Goal: Task Accomplishment & Management: Manage account settings

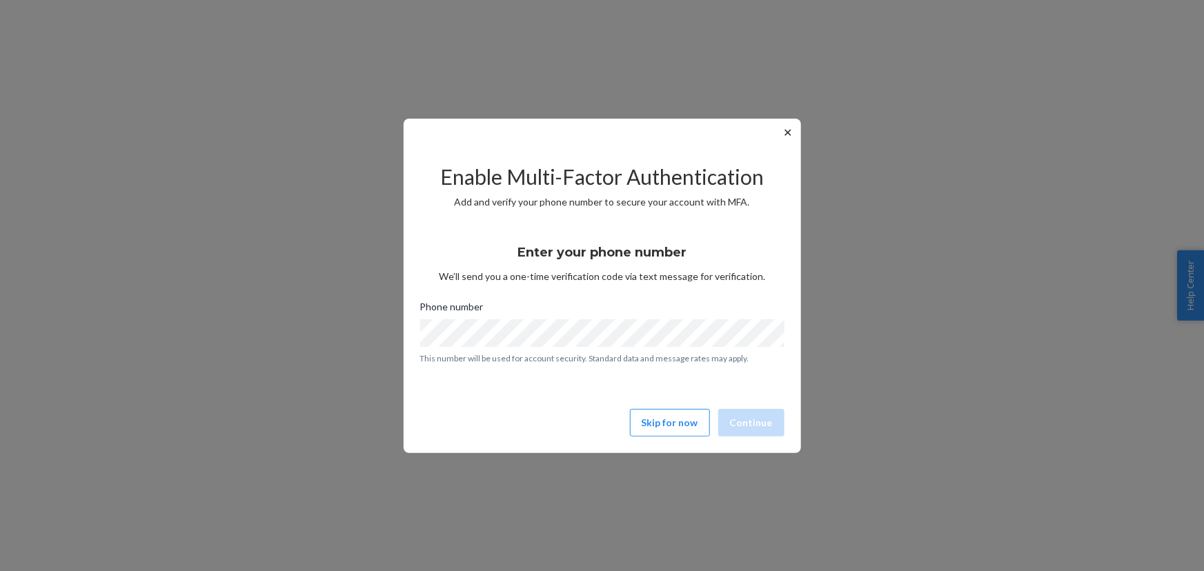
click at [784, 131] on button "✕" at bounding box center [788, 132] width 14 height 17
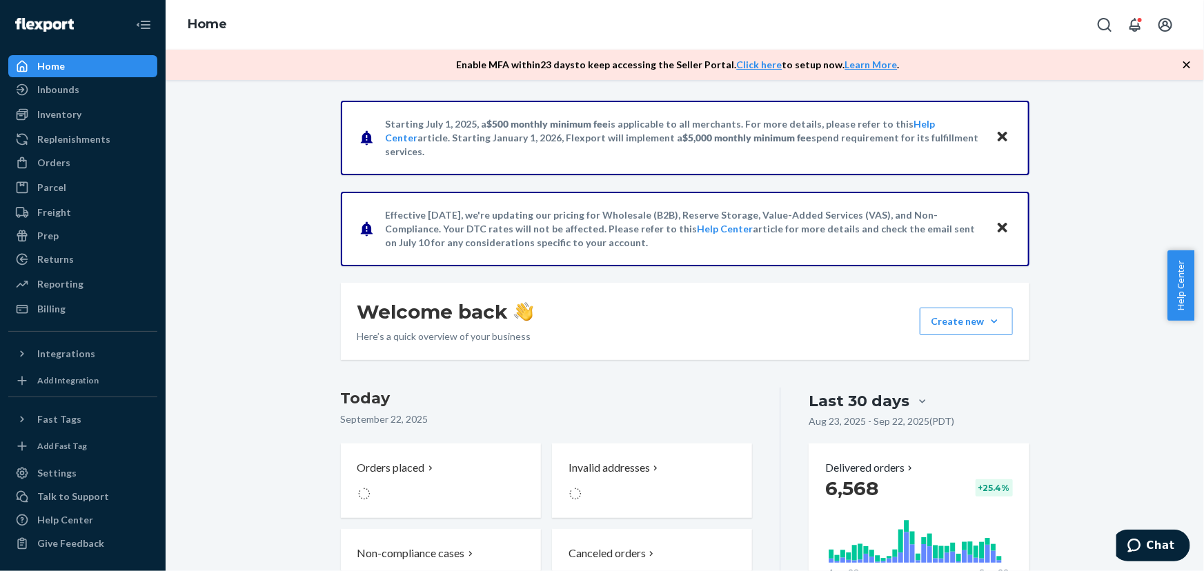
drag, startPoint x: 275, startPoint y: 215, endPoint x: 266, endPoint y: 186, distance: 29.9
drag, startPoint x: 266, startPoint y: 186, endPoint x: 262, endPoint y: 176, distance: 10.9
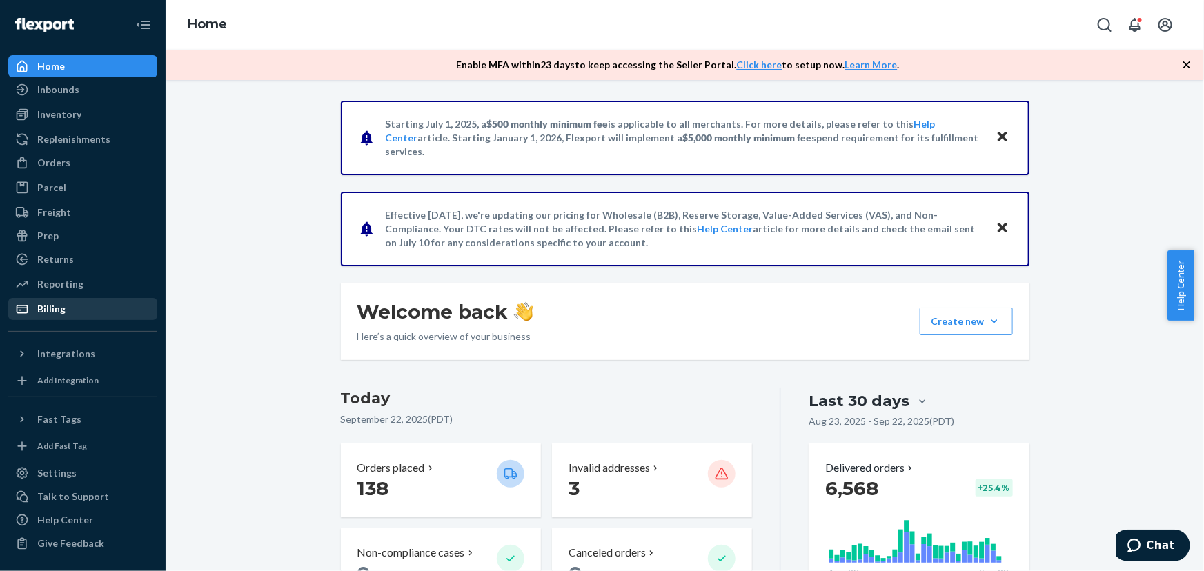
click at [101, 307] on div "Billing" at bounding box center [83, 308] width 146 height 19
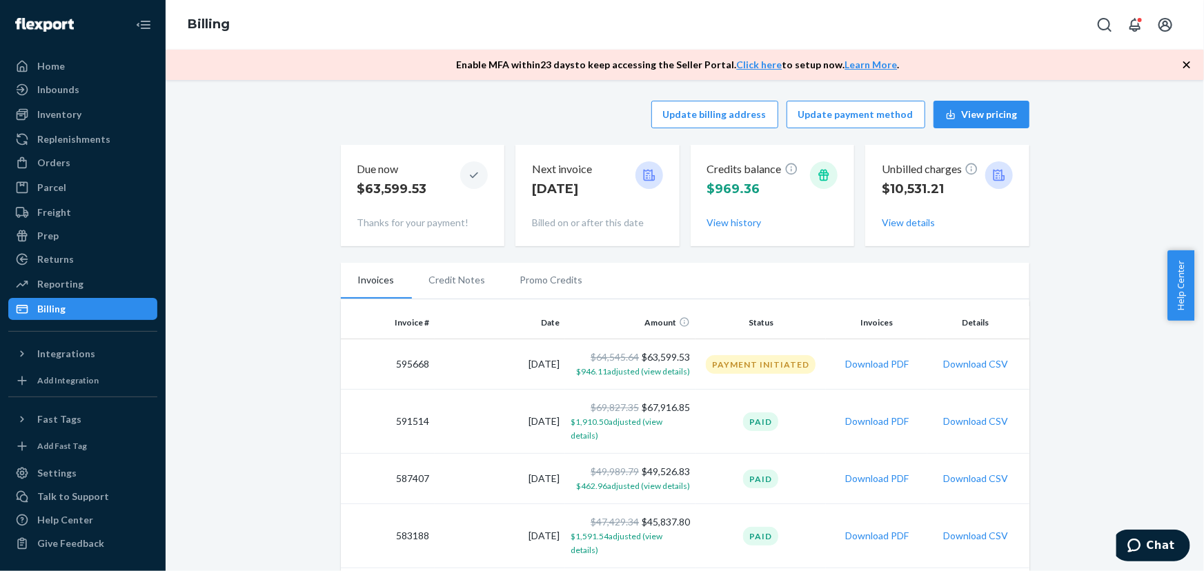
drag, startPoint x: 293, startPoint y: 302, endPoint x: 282, endPoint y: 301, distance: 11.8
click at [979, 360] on button "Download CSV" at bounding box center [975, 364] width 65 height 14
drag, startPoint x: 283, startPoint y: 348, endPoint x: 283, endPoint y: 235, distance: 113.9
